Goal: Task Accomplishment & Management: Complete application form

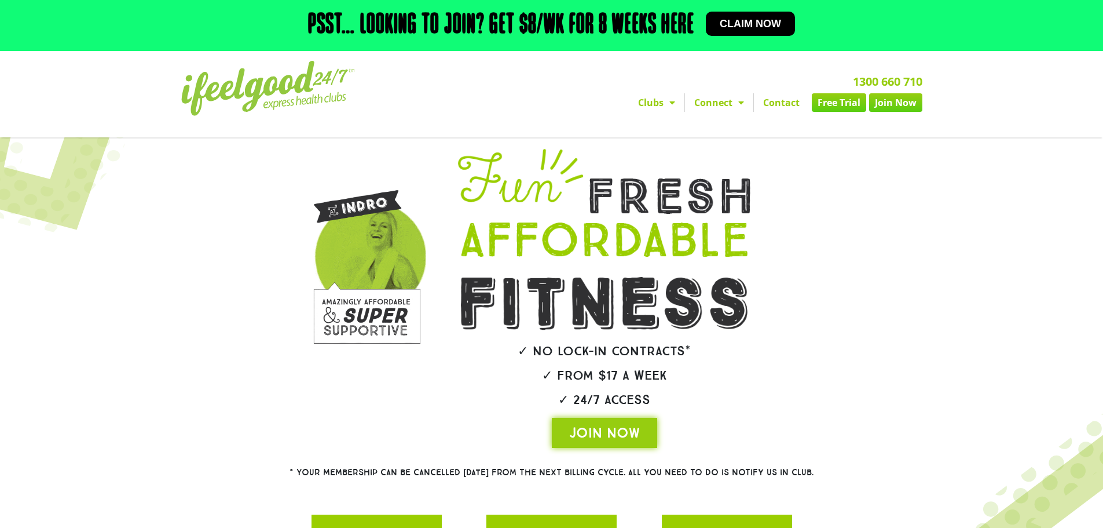
click at [828, 106] on link "Free Trial" at bounding box center [839, 102] width 54 height 19
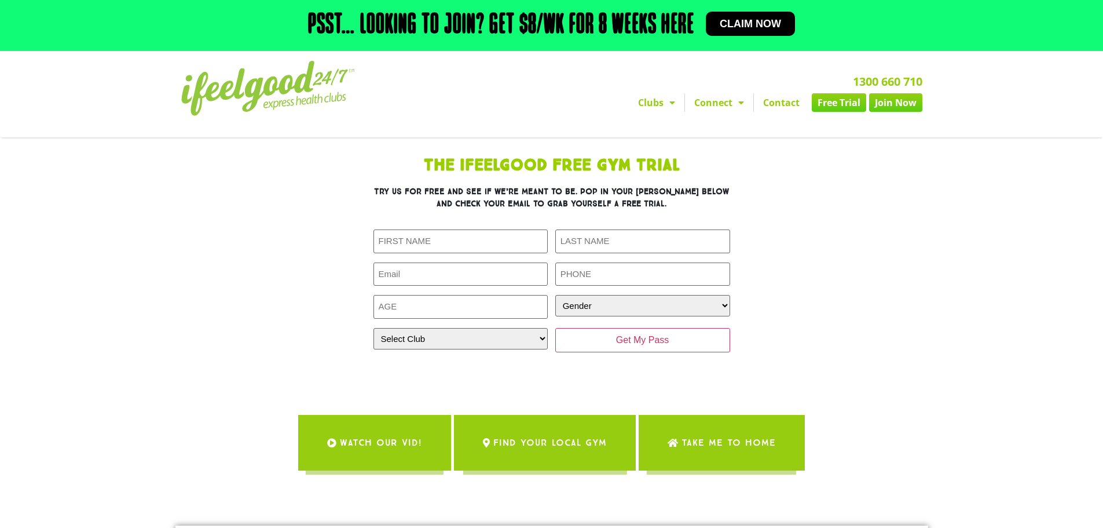
click at [413, 255] on div "First Name (Required) Last Name (Required) Email (Required) Phone (Required) Ag…" at bounding box center [552, 290] width 357 height 123
click at [419, 244] on input "First Name (Required)" at bounding box center [461, 241] width 175 height 24
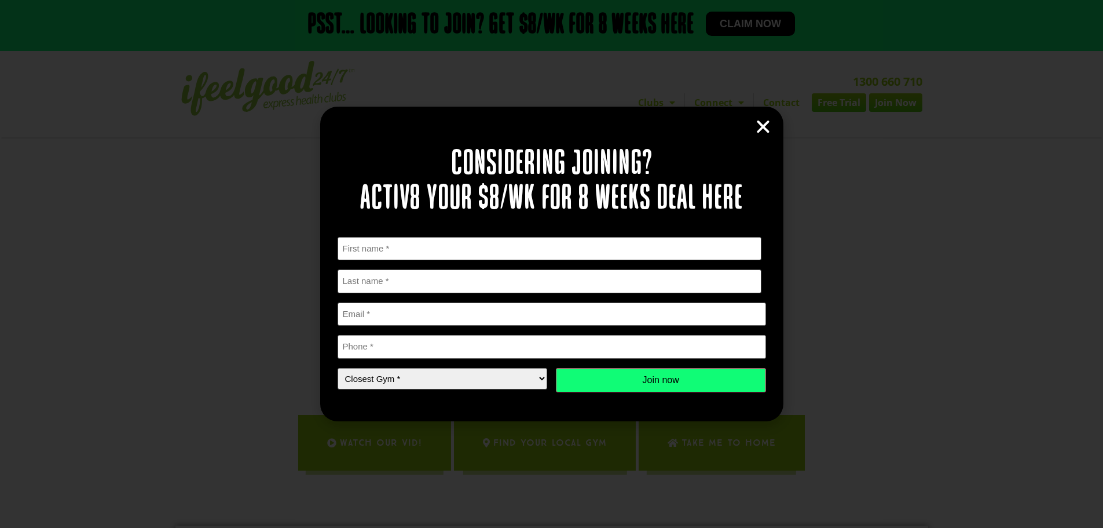
click at [764, 125] on icon "Close" at bounding box center [763, 126] width 17 height 17
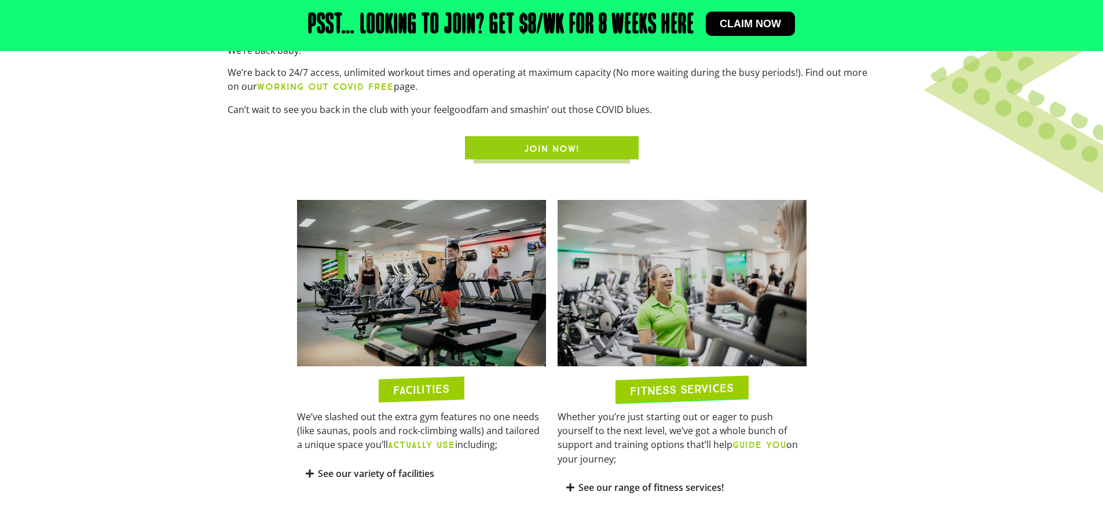
scroll to position [637, 0]
